Goal: Check status: Check status

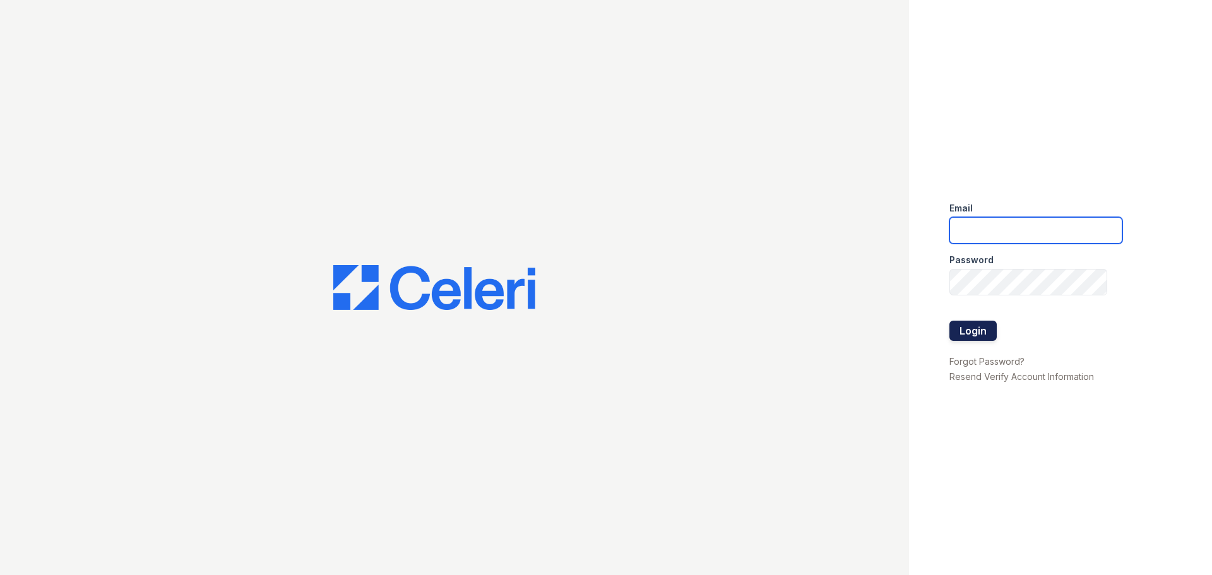
type input "[PERSON_NAME][EMAIL_ADDRESS][PERSON_NAME][DOMAIN_NAME]"
click at [981, 327] on button "Login" at bounding box center [972, 331] width 47 height 20
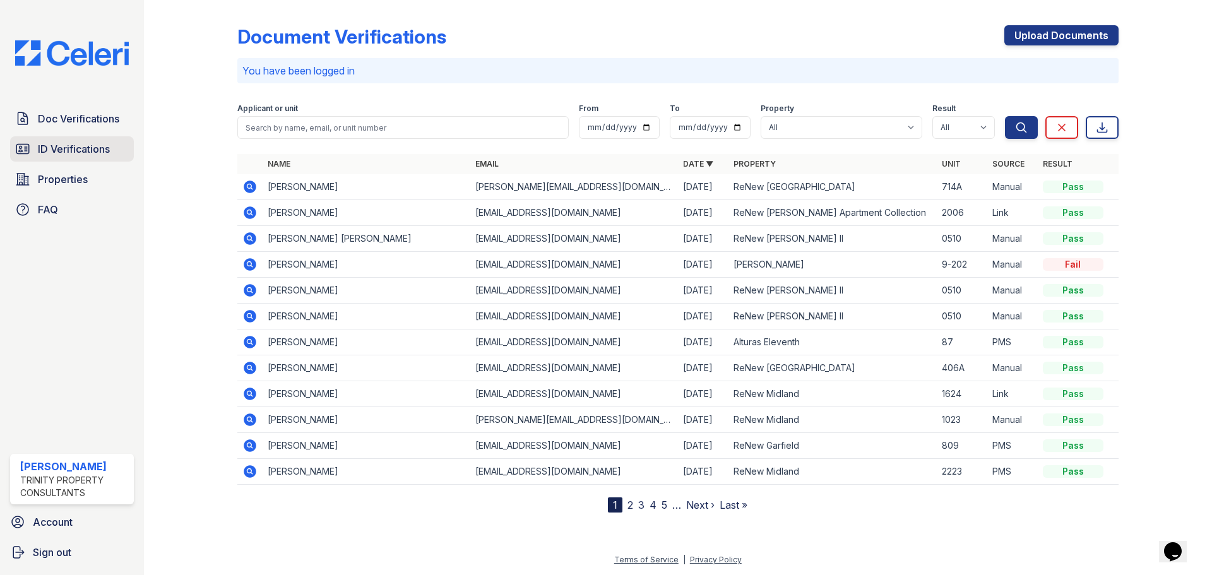
click at [47, 146] on span "ID Verifications" at bounding box center [74, 148] width 72 height 15
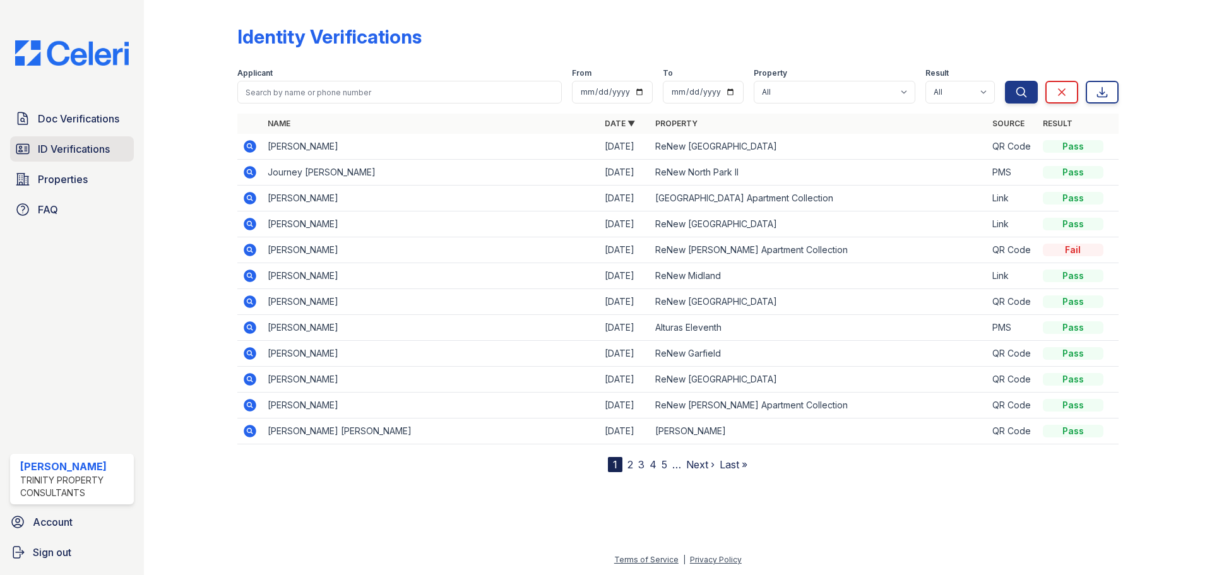
click at [50, 158] on link "ID Verifications" at bounding box center [72, 148] width 124 height 25
click at [811, 90] on select "All Alturas [PERSON_NAME] Alturas Eleventh [GEOGRAPHIC_DATA] ReNew [PERSON_NAME…" at bounding box center [835, 92] width 162 height 23
select select "63"
click at [755, 81] on select "All Alturas [PERSON_NAME] Alturas Eleventh [GEOGRAPHIC_DATA] ReNew [PERSON_NAME…" at bounding box center [835, 92] width 162 height 23
click at [1020, 90] on icon "submit" at bounding box center [1021, 92] width 13 height 13
